Goal: Use online tool/utility: Utilize a website feature to perform a specific function

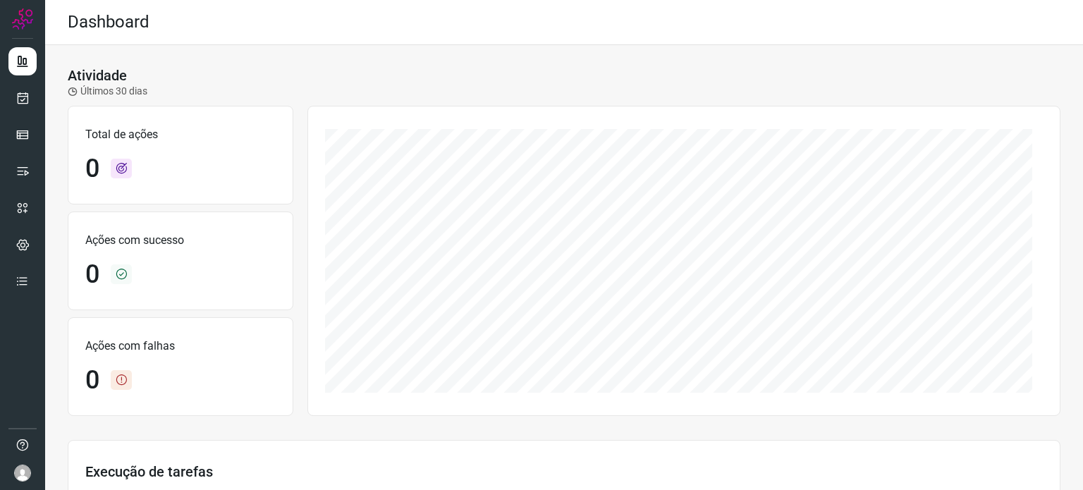
click at [20, 155] on ul at bounding box center [22, 175] width 28 height 257
click at [16, 93] on icon at bounding box center [23, 98] width 15 height 14
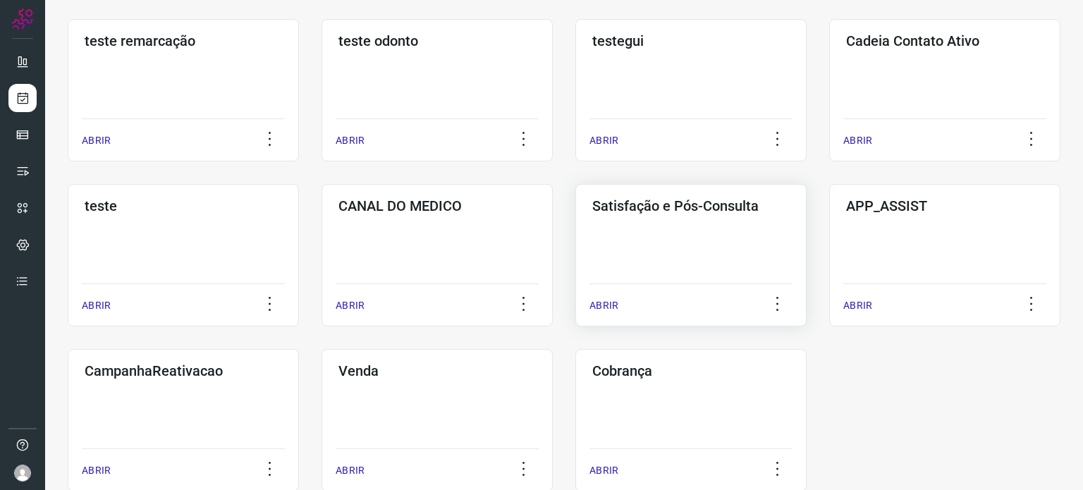
click at [657, 256] on div "Satisfação e Pós-Consulta ABRIR" at bounding box center [690, 255] width 231 height 142
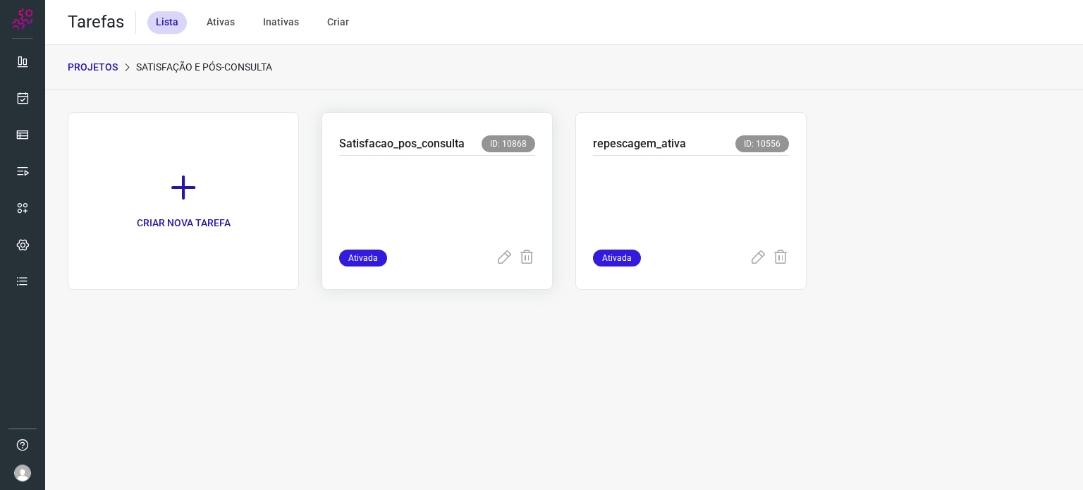
click at [482, 166] on p at bounding box center [437, 199] width 196 height 71
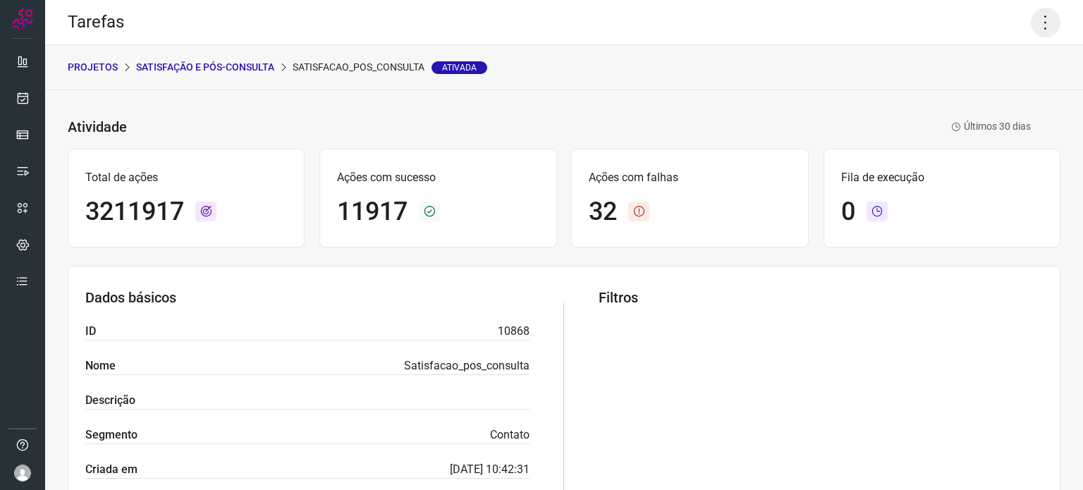
click at [1033, 25] on icon at bounding box center [1046, 23] width 30 height 30
click at [977, 93] on li "Executar" at bounding box center [985, 92] width 128 height 23
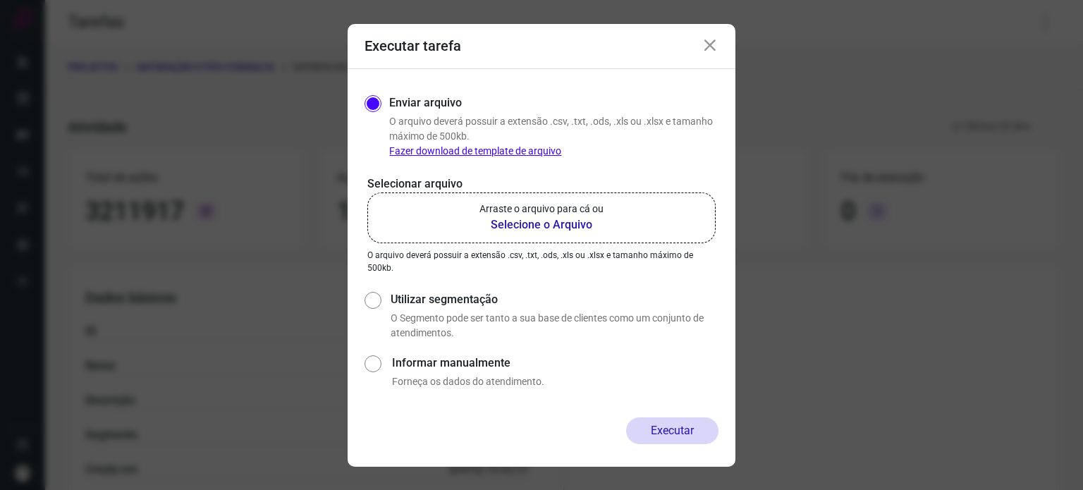
click at [505, 207] on p "Arraste o arquivo para cá ou" at bounding box center [542, 209] width 124 height 15
click at [0, 0] on input "Arraste o arquivo para cá ou Selecione o Arquivo" at bounding box center [0, 0] width 0 height 0
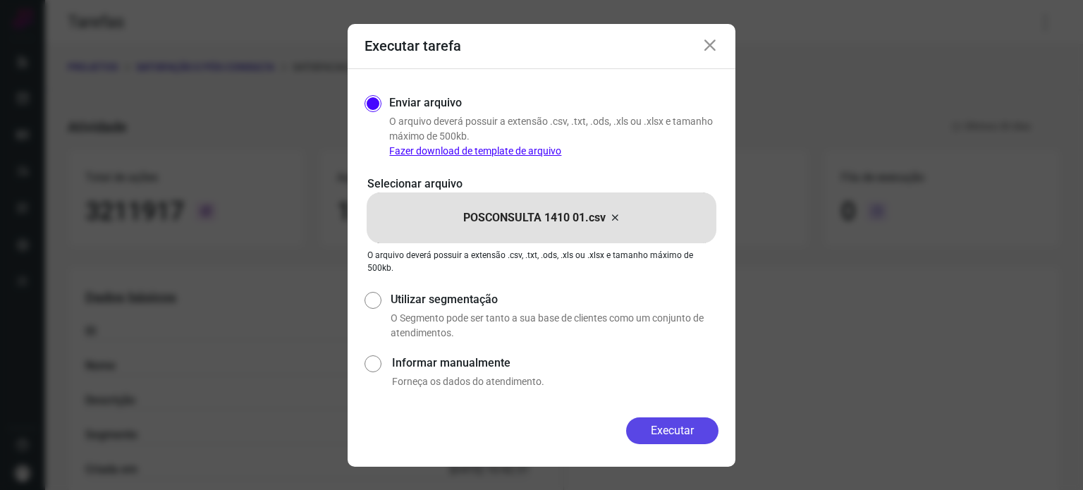
click at [662, 427] on button "Executar" at bounding box center [672, 430] width 92 height 27
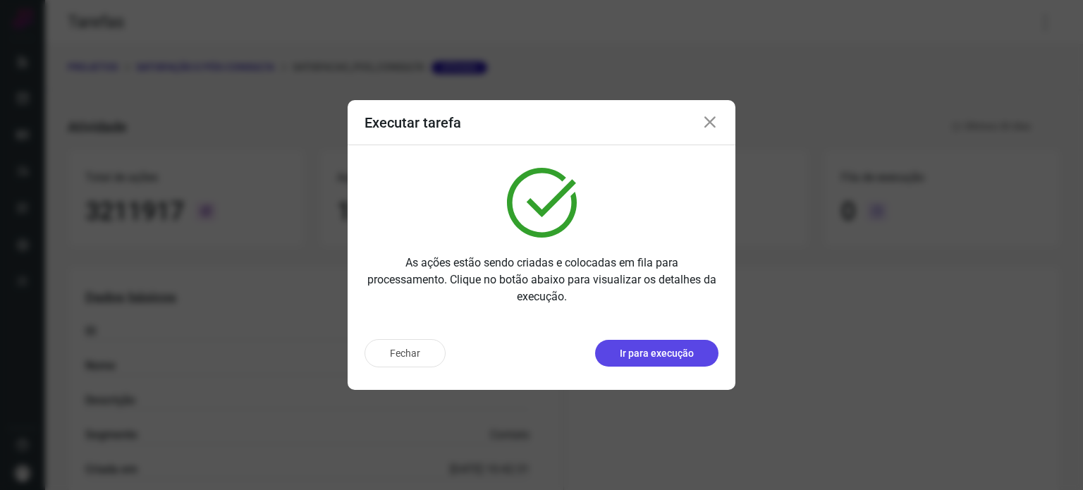
click at [698, 353] on button "Ir para execução" at bounding box center [656, 353] width 123 height 27
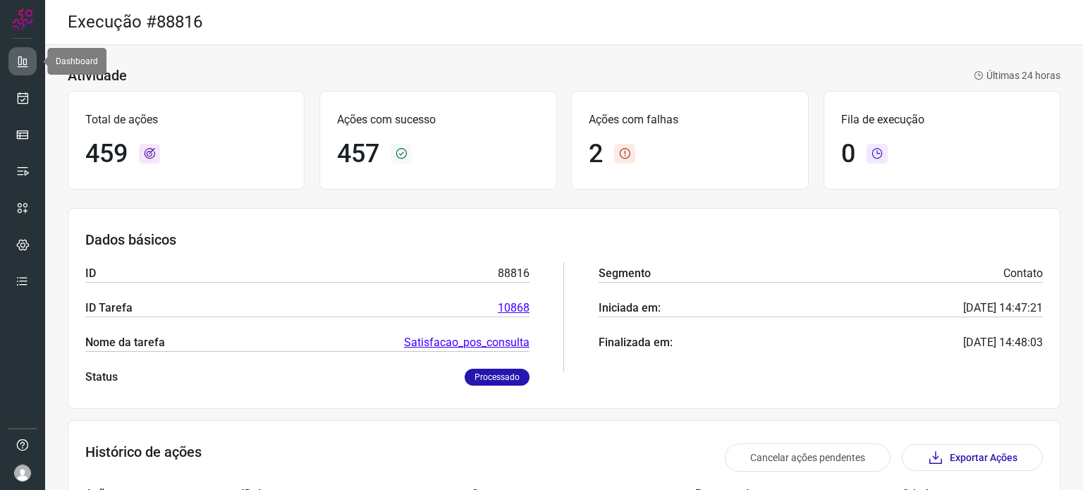
click at [25, 59] on icon at bounding box center [23, 61] width 14 height 14
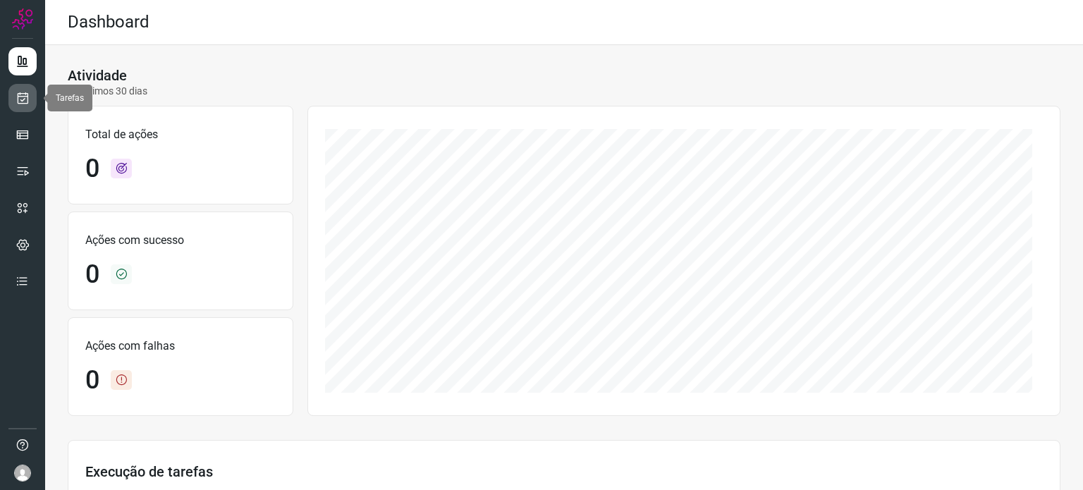
click at [23, 95] on icon at bounding box center [23, 98] width 15 height 14
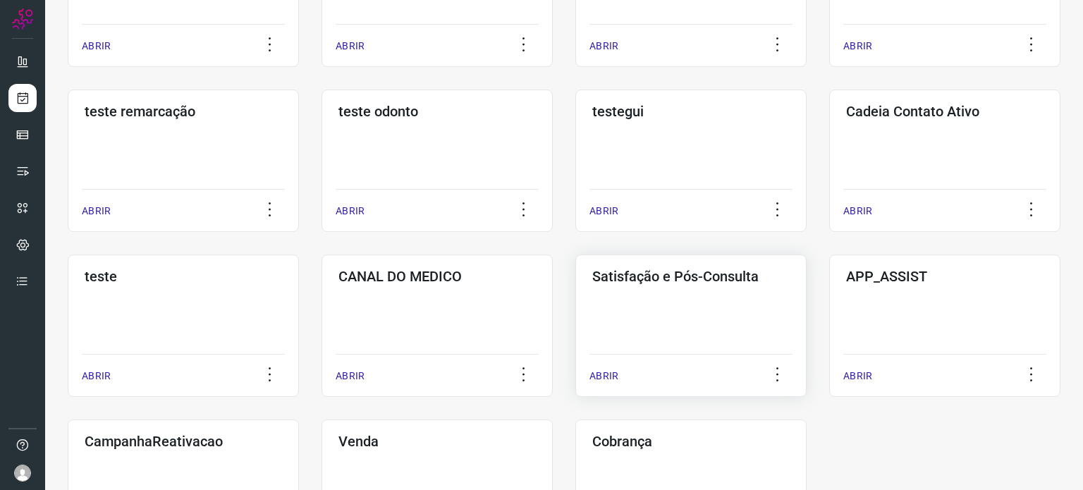
scroll to position [212, 0]
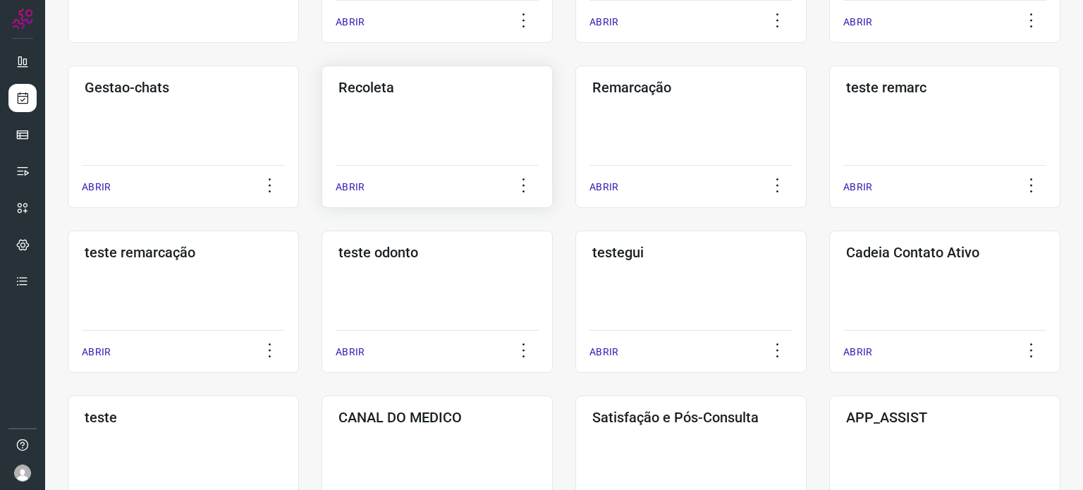
click at [408, 137] on div "Recoleta ABRIR" at bounding box center [437, 137] width 231 height 142
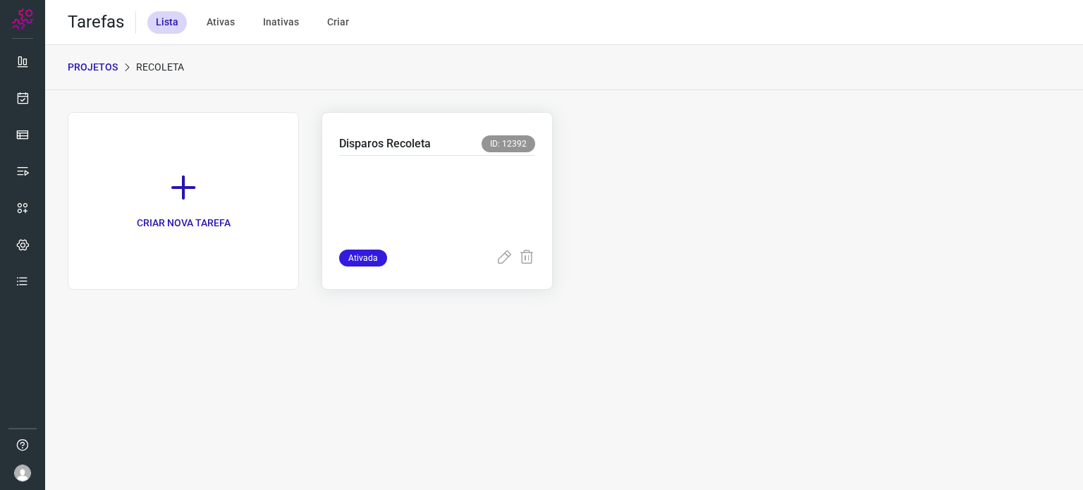
click at [442, 169] on p at bounding box center [437, 199] width 196 height 71
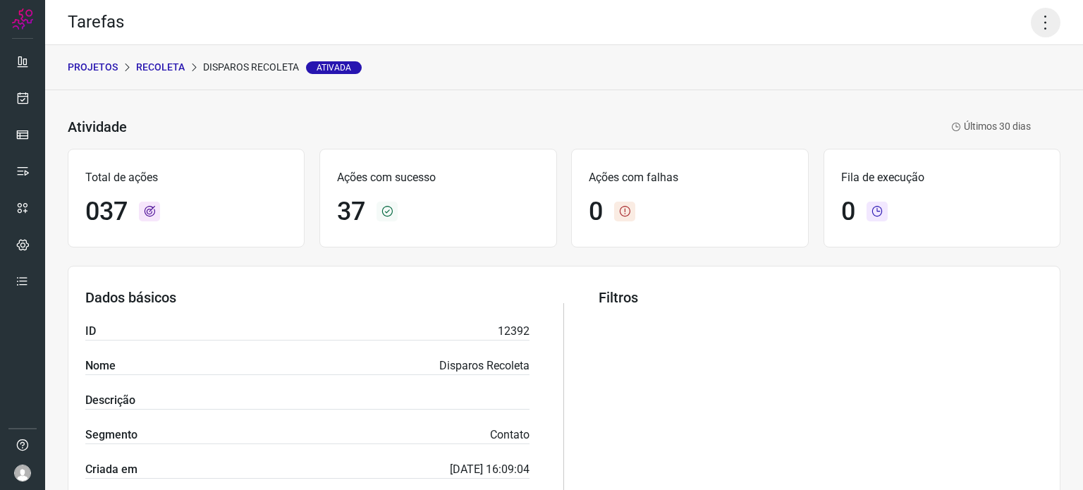
click at [1035, 25] on icon at bounding box center [1046, 23] width 30 height 30
click at [982, 92] on li "Executar" at bounding box center [985, 92] width 128 height 23
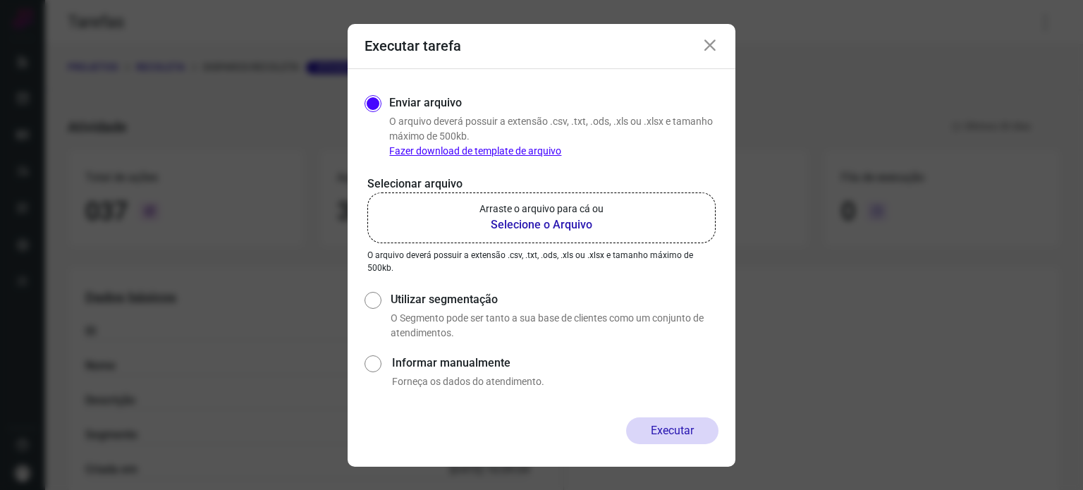
click at [647, 221] on label "Arraste o arquivo para cá ou Selecione o Arquivo" at bounding box center [541, 218] width 348 height 51
click at [0, 0] on input "Arraste o arquivo para cá ou Selecione o Arquivo" at bounding box center [0, 0] width 0 height 0
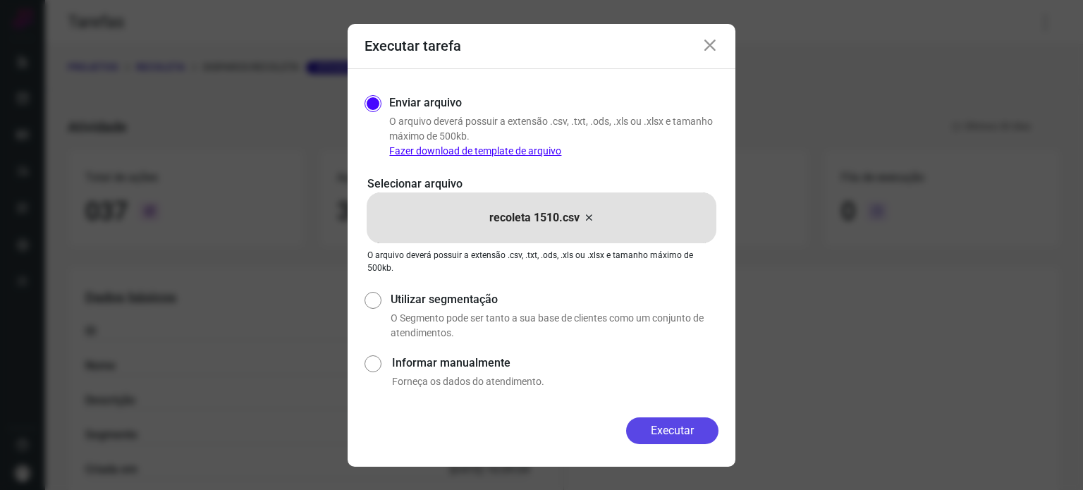
click at [688, 425] on button "Executar" at bounding box center [672, 430] width 92 height 27
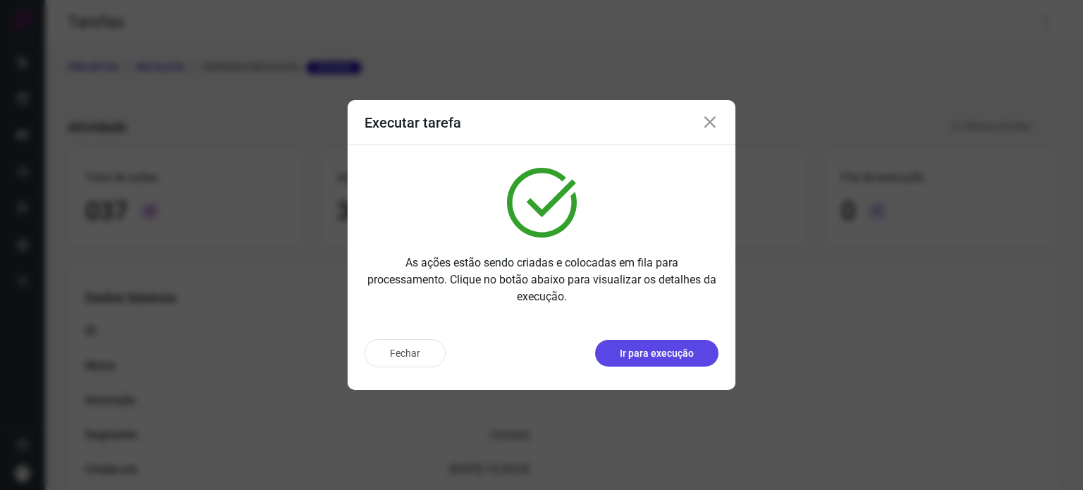
click at [656, 354] on p "Ir para execução" at bounding box center [657, 353] width 74 height 15
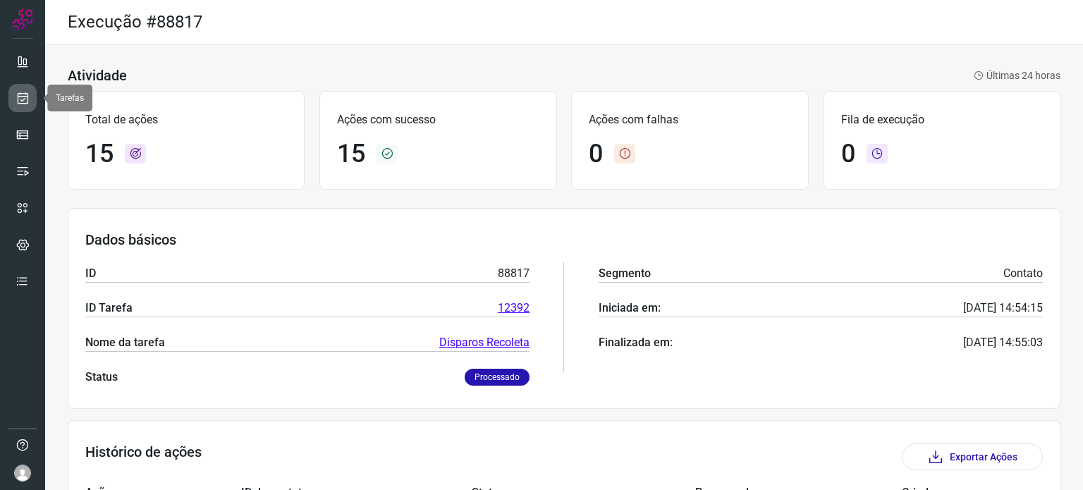
click at [24, 100] on icon at bounding box center [23, 98] width 15 height 14
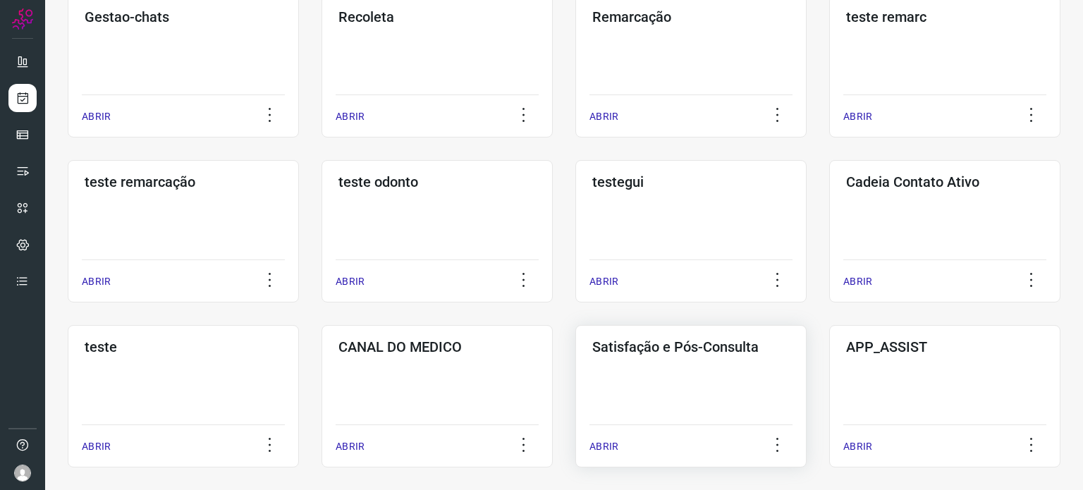
click at [669, 382] on div "Satisfação e Pós-Consulta ABRIR" at bounding box center [690, 396] width 231 height 142
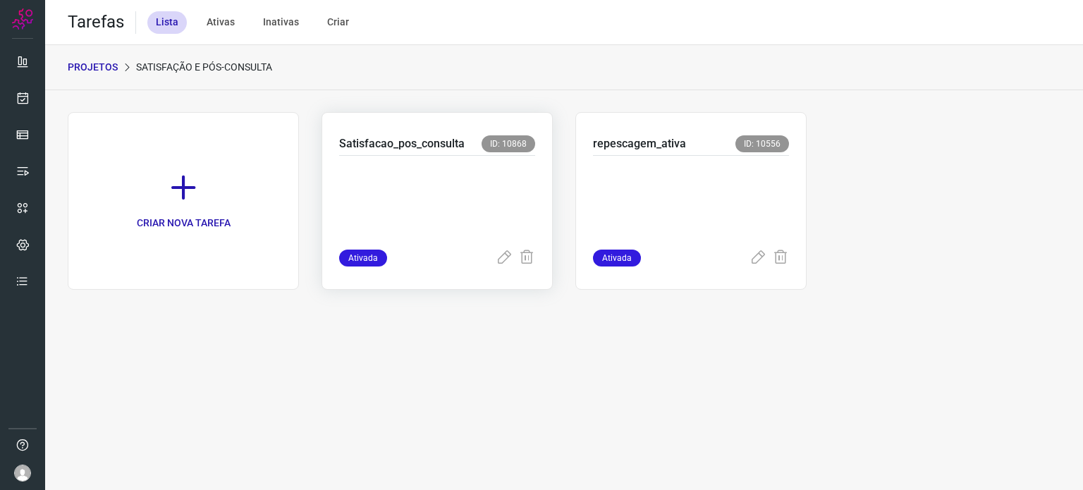
click at [409, 183] on p at bounding box center [437, 199] width 196 height 71
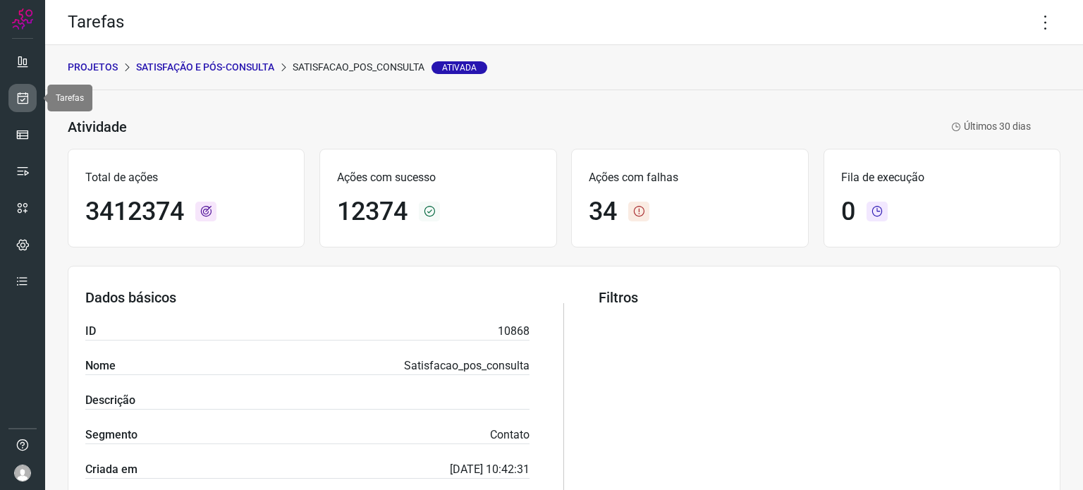
click at [19, 99] on icon at bounding box center [23, 98] width 15 height 14
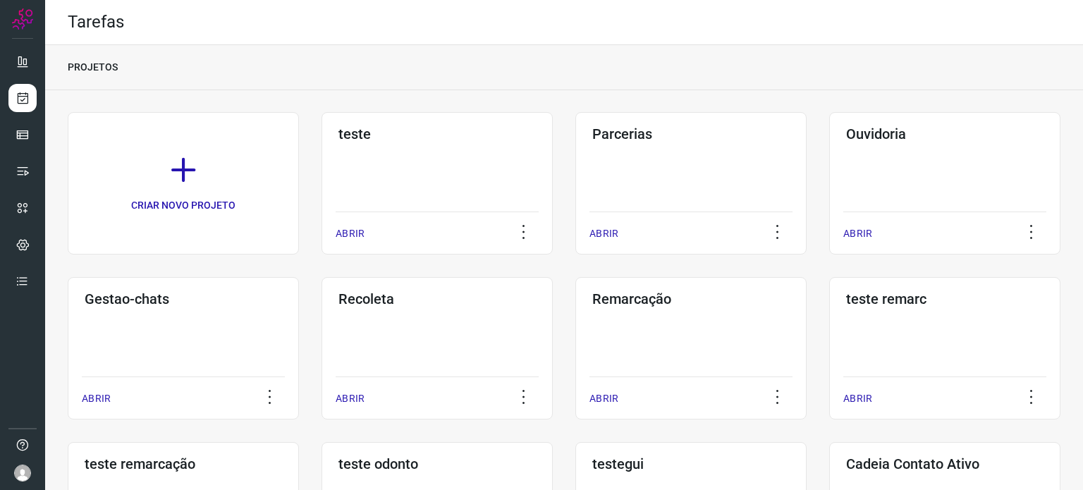
drag, startPoint x: 542, startPoint y: 5, endPoint x: 537, endPoint y: 36, distance: 31.3
click at [542, 5] on div "Tarefas" at bounding box center [564, 22] width 1038 height 45
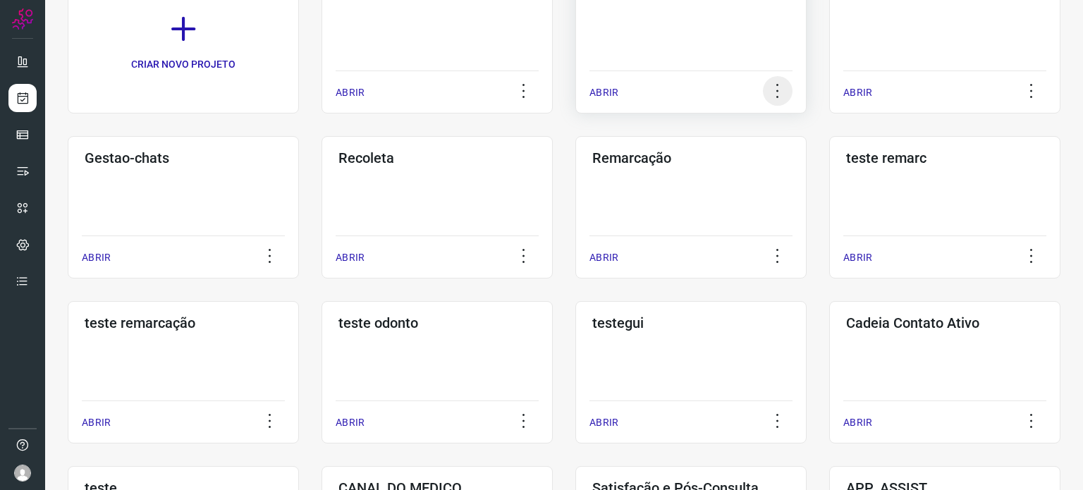
scroll to position [212, 0]
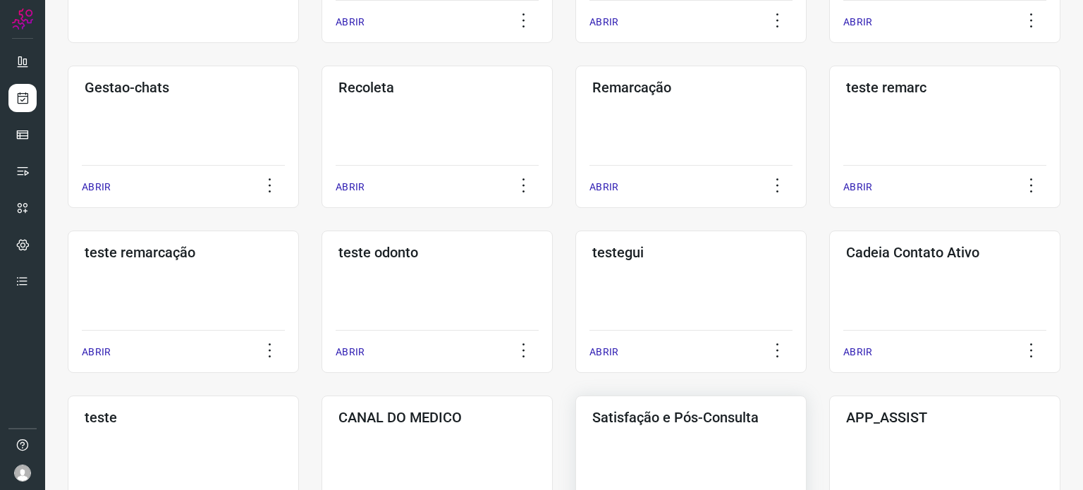
click at [668, 448] on div "Satisfação e Pós-Consulta ABRIR" at bounding box center [690, 467] width 231 height 142
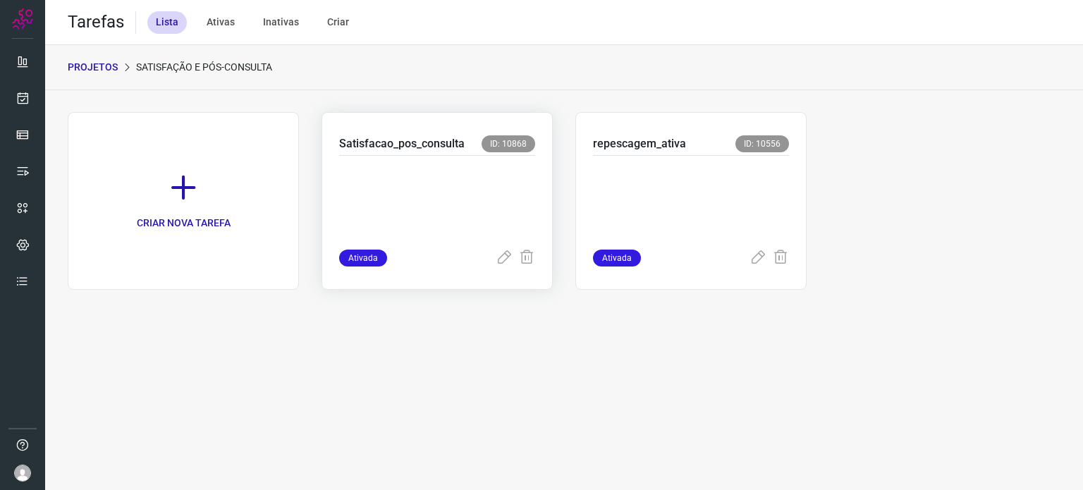
click at [434, 187] on p at bounding box center [437, 199] width 196 height 71
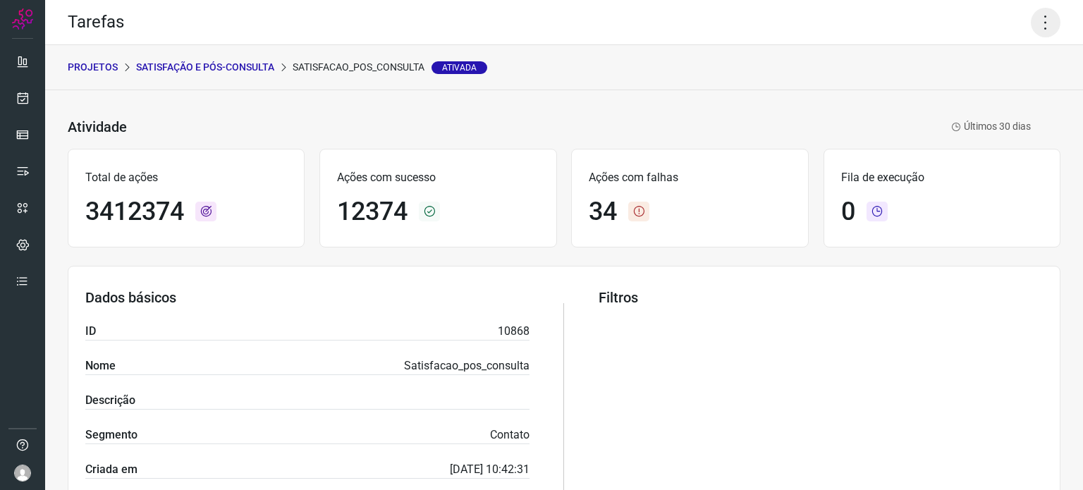
click at [1038, 20] on icon at bounding box center [1046, 23] width 30 height 30
click at [979, 90] on li "Executar" at bounding box center [985, 92] width 128 height 23
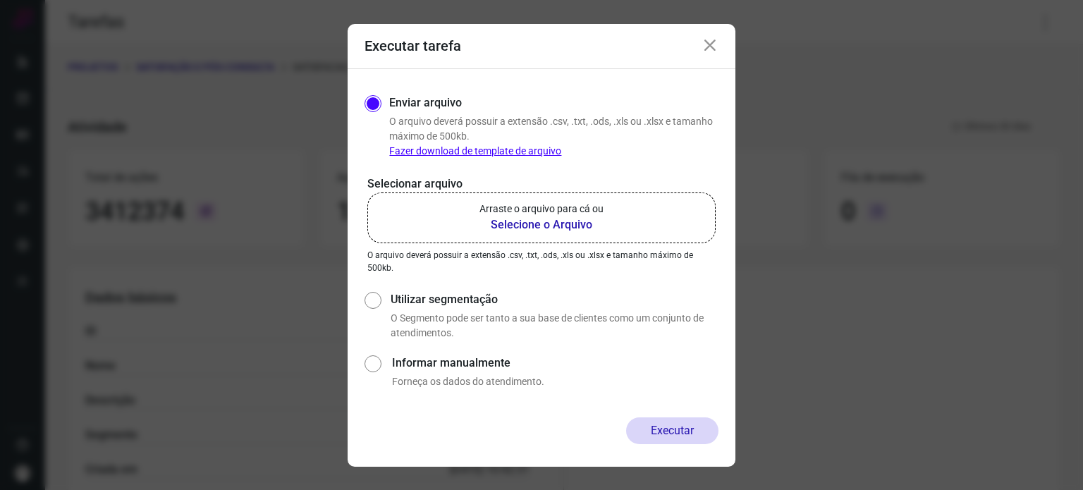
click at [547, 202] on p "Arraste o arquivo para cá ou" at bounding box center [542, 209] width 124 height 15
click at [0, 0] on input "Arraste o arquivo para cá ou Selecione o Arquivo" at bounding box center [0, 0] width 0 height 0
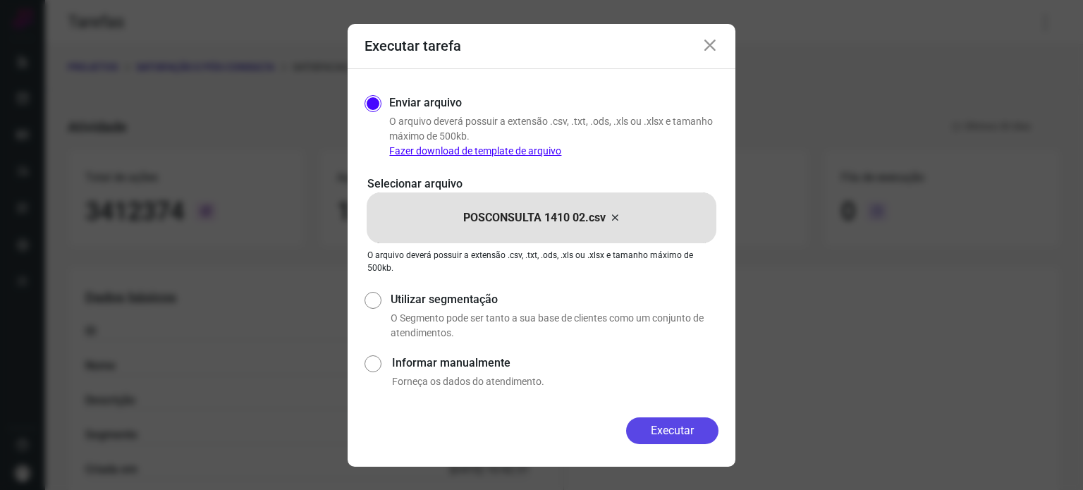
click at [672, 427] on button "Executar" at bounding box center [672, 430] width 92 height 27
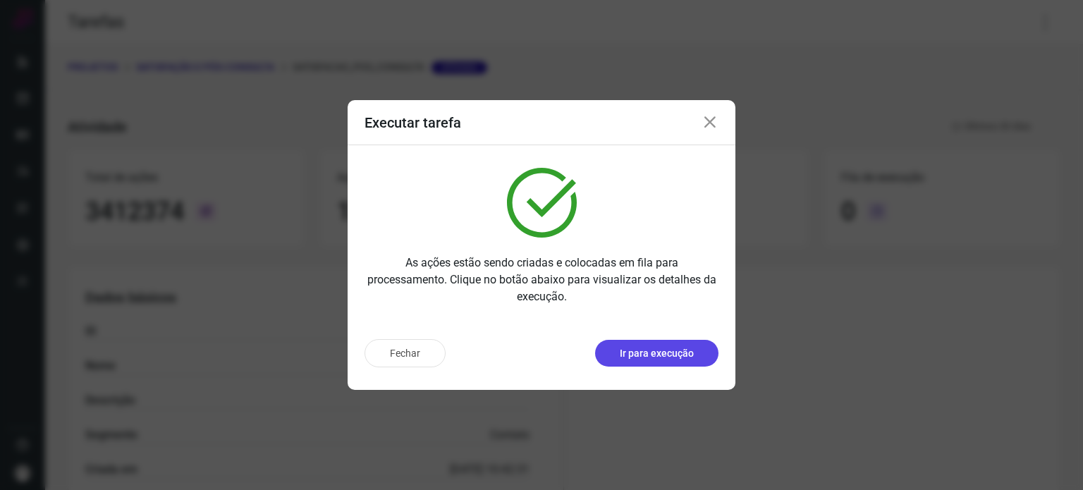
click at [649, 346] on p "Ir para execução" at bounding box center [657, 353] width 74 height 15
